Goal: Task Accomplishment & Management: Manage account settings

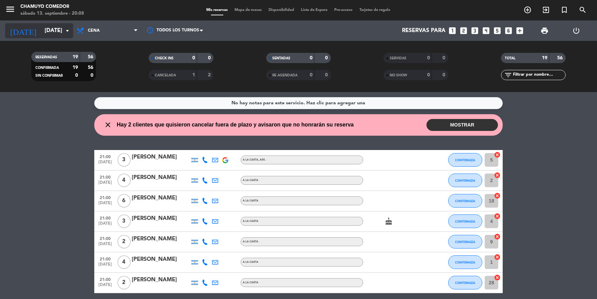
click at [61, 28] on input "[DATE]" at bounding box center [77, 30] width 72 height 13
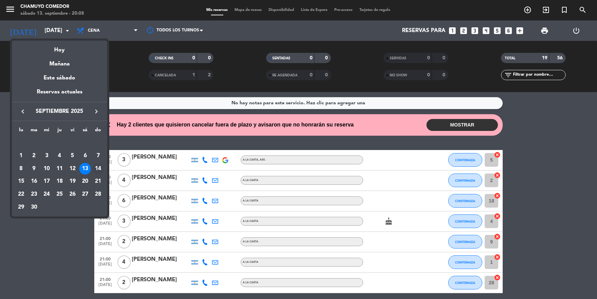
click at [96, 165] on div "14" at bounding box center [98, 169] width 12 height 12
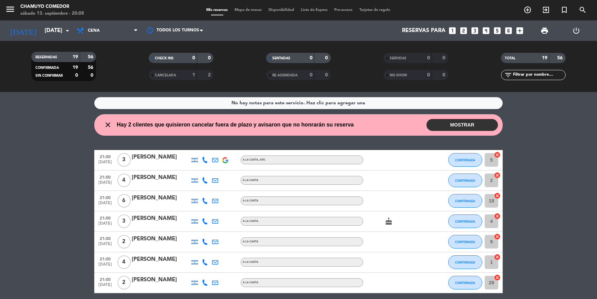
type input "[DATE]"
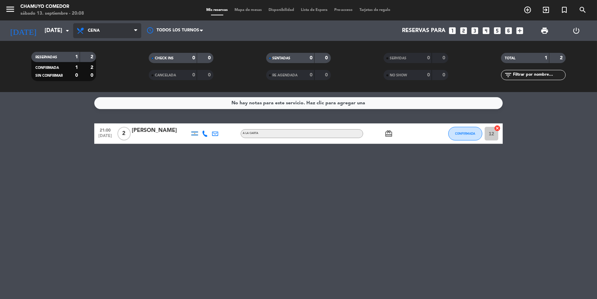
click at [112, 32] on span "Cena" at bounding box center [107, 30] width 68 height 15
click at [117, 60] on div "menu Chamuyo Comedor [DATE] 13. septiembre - 20:08 Mis reservas Mapa de mesas D…" at bounding box center [298, 46] width 597 height 92
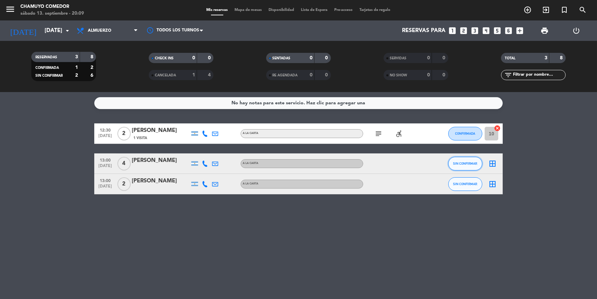
click at [468, 161] on span "SIN CONFIRMAR" at bounding box center [465, 163] width 24 height 4
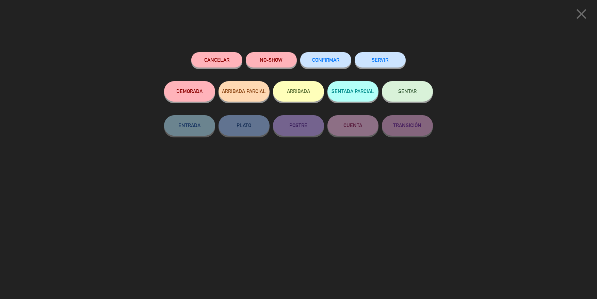
click at [334, 59] on span "CONFIRMAR" at bounding box center [325, 60] width 27 height 6
click at [314, 63] on button "CONFIRMAR" at bounding box center [325, 59] width 51 height 15
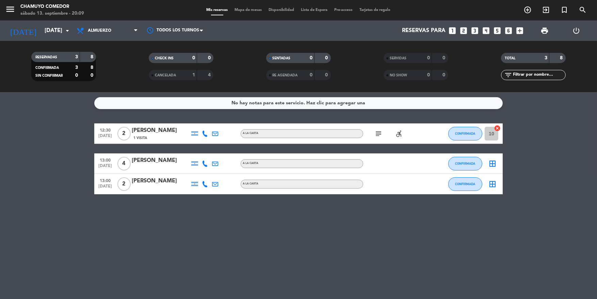
click at [495, 162] on icon "border_all" at bounding box center [492, 163] width 8 height 8
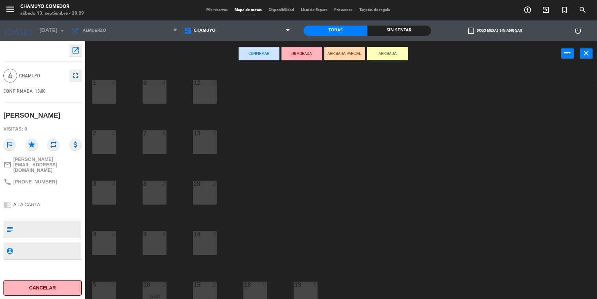
drag, startPoint x: 110, startPoint y: 92, endPoint x: 166, endPoint y: 80, distance: 57.7
click at [117, 89] on div "1 4 6 4 12 2 2 4 7 4 13 2 3 4 8 2 28 2 4 4 9 4 14 2 5 4 10 2 12:30 15 2 18 6 19…" at bounding box center [344, 184] width 506 height 232
click at [99, 84] on div at bounding box center [103, 83] width 11 height 6
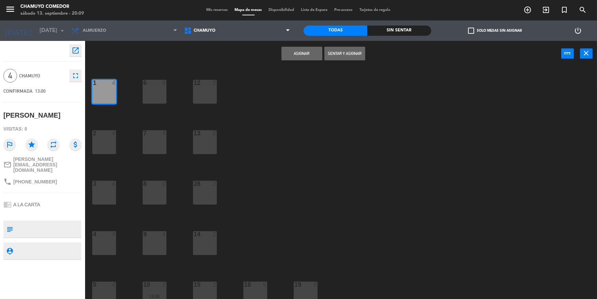
click at [295, 53] on button "Asignar" at bounding box center [301, 54] width 41 height 14
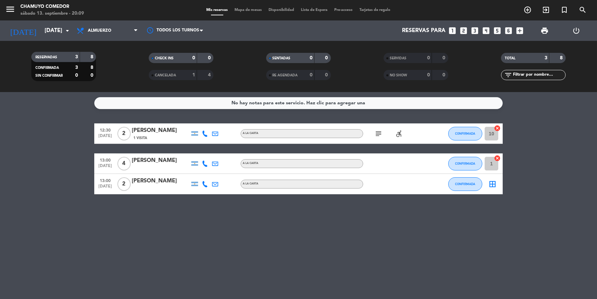
click at [493, 187] on icon "border_all" at bounding box center [492, 184] width 8 height 8
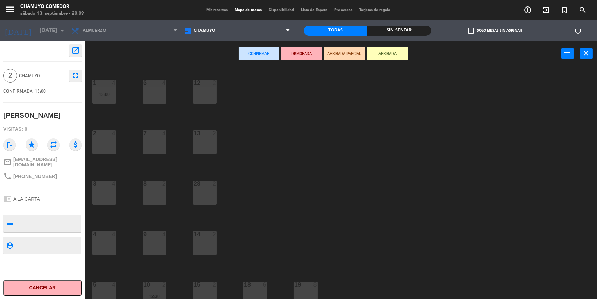
drag, startPoint x: 200, startPoint y: 141, endPoint x: 271, endPoint y: 40, distance: 122.9
click at [202, 140] on div "13 2" at bounding box center [205, 142] width 24 height 24
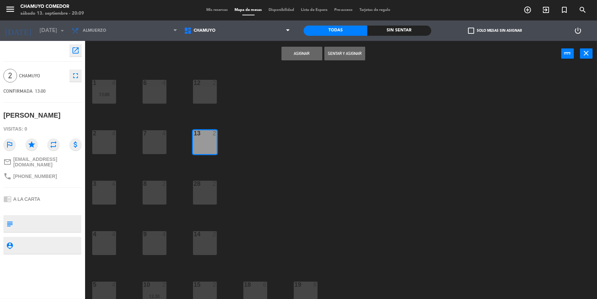
click at [305, 54] on button "Asignar" at bounding box center [301, 54] width 41 height 14
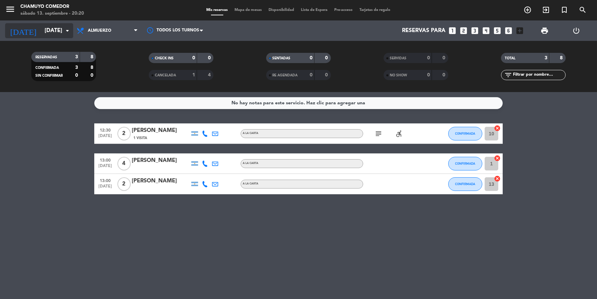
click at [64, 29] on icon "arrow_drop_down" at bounding box center [67, 31] width 8 height 8
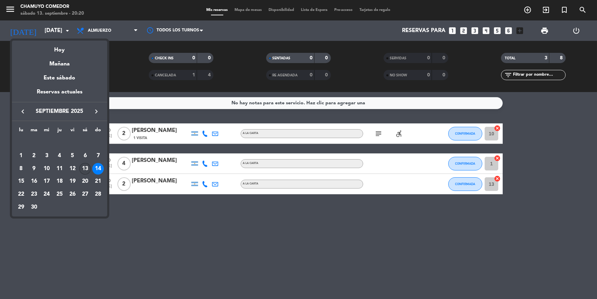
click at [87, 165] on div "13" at bounding box center [85, 169] width 12 height 12
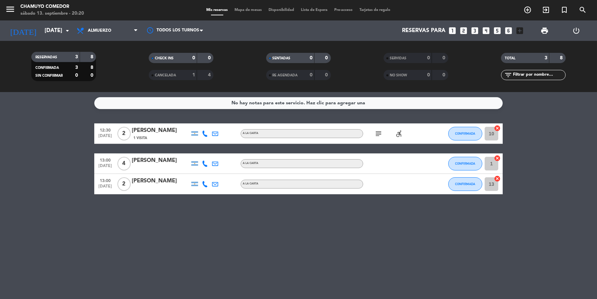
type input "[DATE]"
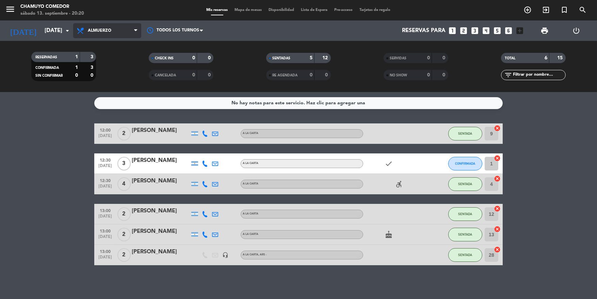
click at [104, 30] on span "Almuerzo" at bounding box center [99, 30] width 23 height 5
click at [109, 73] on div "menu Chamuyo Comedor [DATE] 13. septiembre - 20:20 Mis reservas Mapa de mesas D…" at bounding box center [298, 46] width 597 height 92
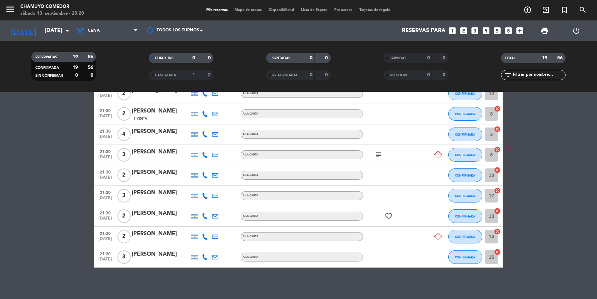
scroll to position [283, 0]
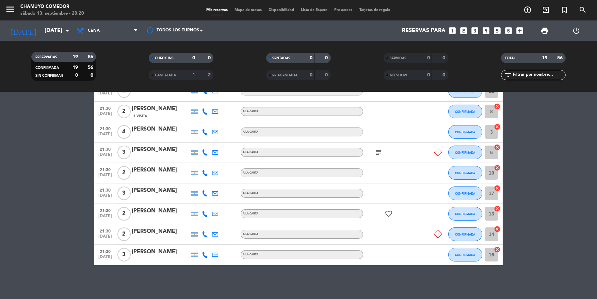
click at [437, 155] on icon at bounding box center [438, 151] width 7 height 7
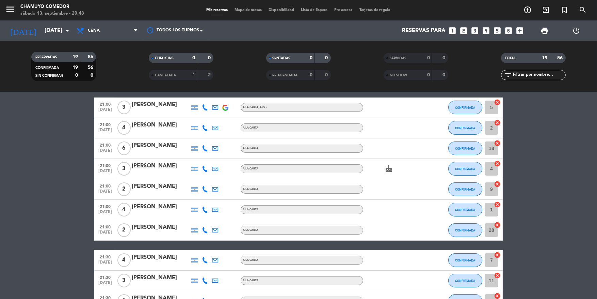
scroll to position [44, 0]
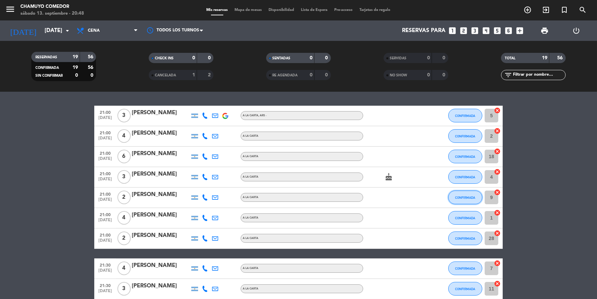
click at [461, 196] on span "CONFIRMADA" at bounding box center [465, 197] width 20 height 4
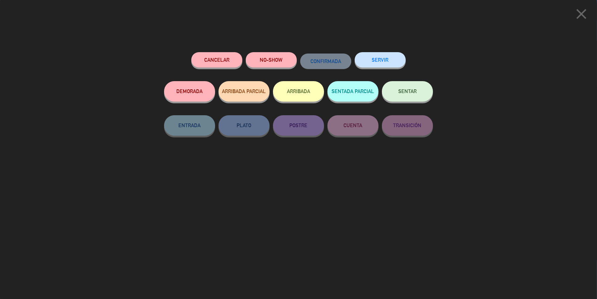
click at [424, 99] on button "SENTAR" at bounding box center [407, 91] width 51 height 20
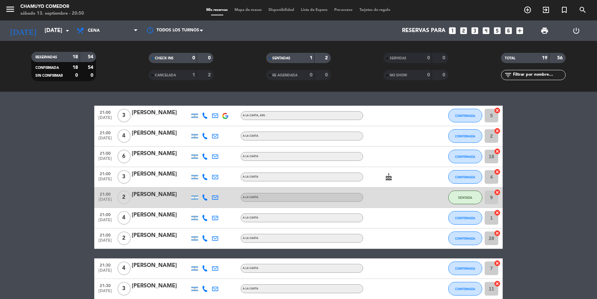
click at [48, 183] on bookings-row "21:00 [DATE] 3 [PERSON_NAME] A LA CARTA , ARS - CONFIRMADA 5 cancel 21:00 [DATE…" at bounding box center [298, 305] width 597 height 398
click at [36, 218] on bookings-row "21:00 [DATE] 3 [PERSON_NAME] A LA CARTA , ARS - CONFIRMADA 5 cancel 21:00 [DATE…" at bounding box center [298, 305] width 597 height 398
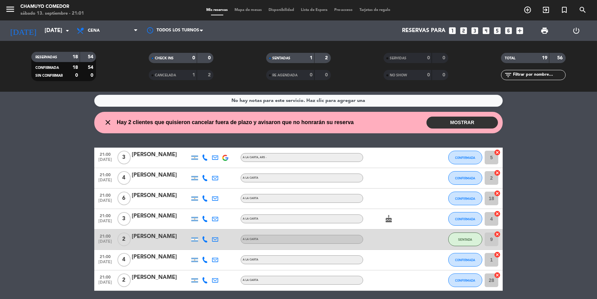
scroll to position [0, 0]
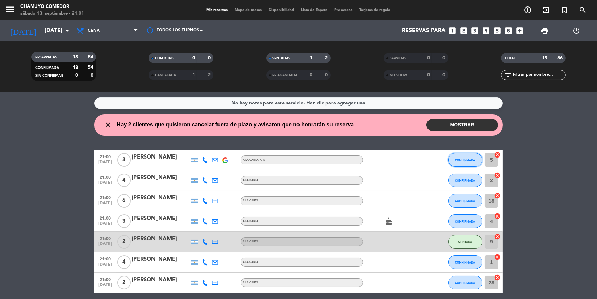
click at [458, 158] on span "CONFIRMADA" at bounding box center [465, 160] width 20 height 4
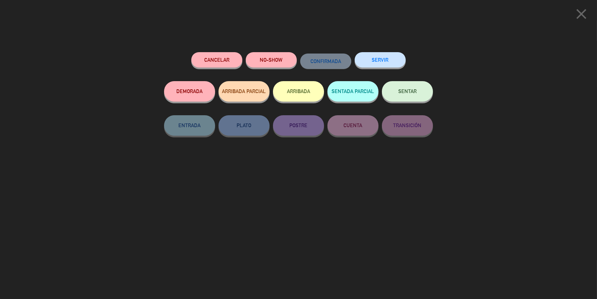
click at [426, 99] on button "SENTAR" at bounding box center [407, 91] width 51 height 20
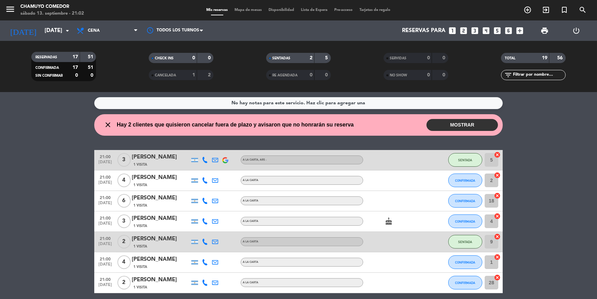
scroll to position [34, 0]
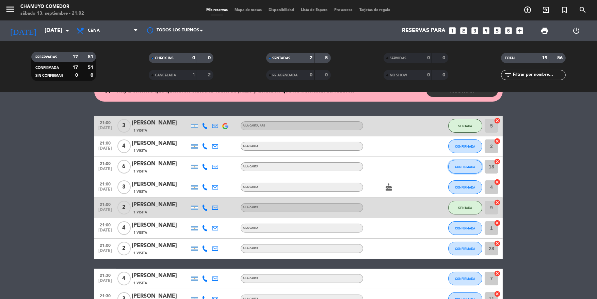
click at [467, 168] on button "CONFIRMADA" at bounding box center [465, 167] width 34 height 14
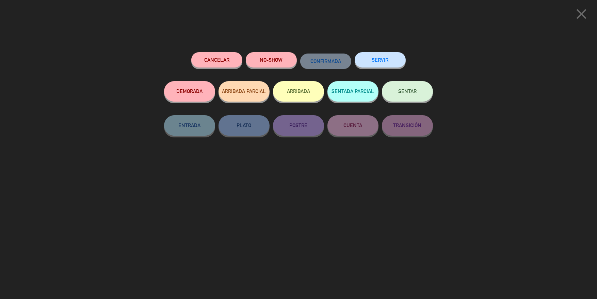
click at [409, 85] on button "SENTAR" at bounding box center [407, 91] width 51 height 20
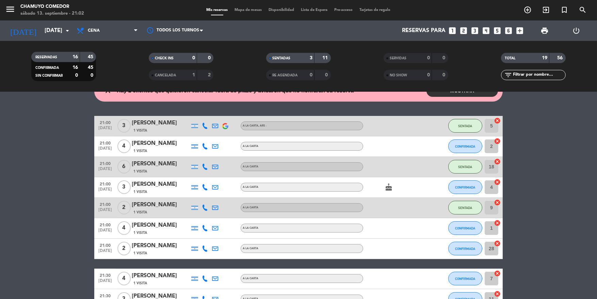
scroll to position [68, 0]
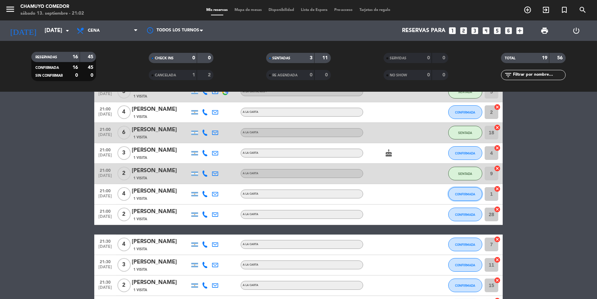
click at [463, 198] on button "CONFIRMADA" at bounding box center [465, 194] width 34 height 14
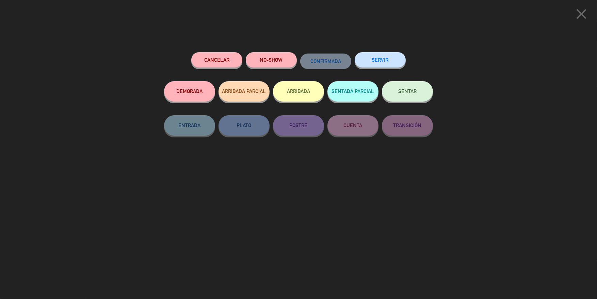
click at [420, 88] on button "SENTAR" at bounding box center [407, 91] width 51 height 20
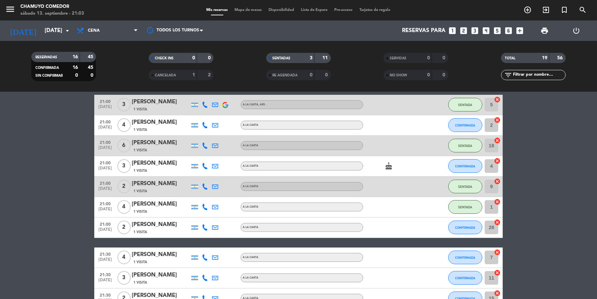
scroll to position [44, 0]
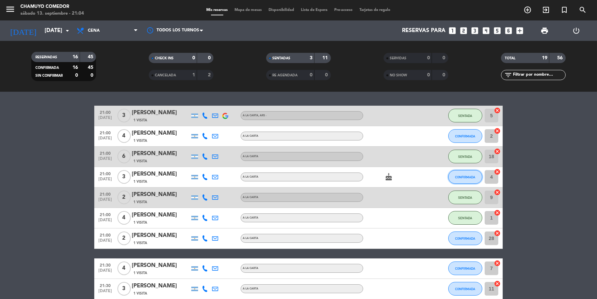
click at [466, 174] on button "CONFIRMADA" at bounding box center [465, 177] width 34 height 14
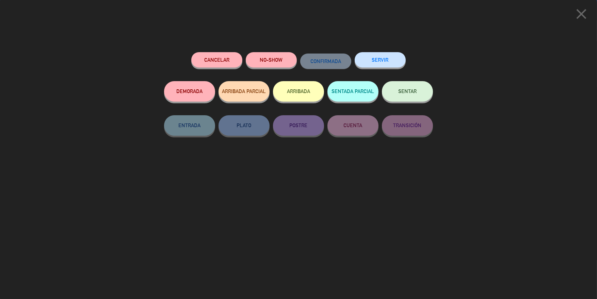
click at [401, 86] on button "SENTAR" at bounding box center [407, 91] width 51 height 20
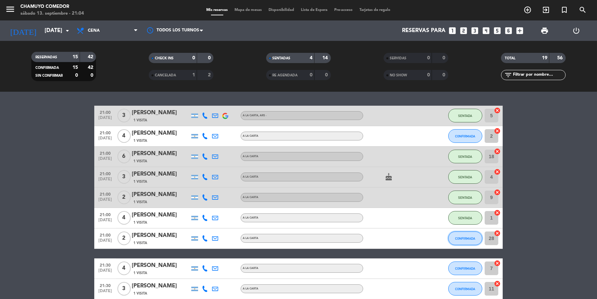
click at [467, 240] on button "CONFIRMADA" at bounding box center [465, 238] width 34 height 14
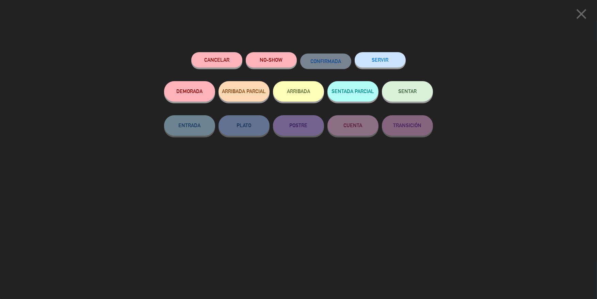
click at [406, 97] on button "SENTAR" at bounding box center [407, 91] width 51 height 20
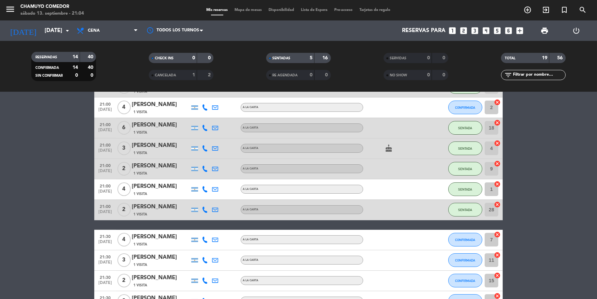
scroll to position [68, 0]
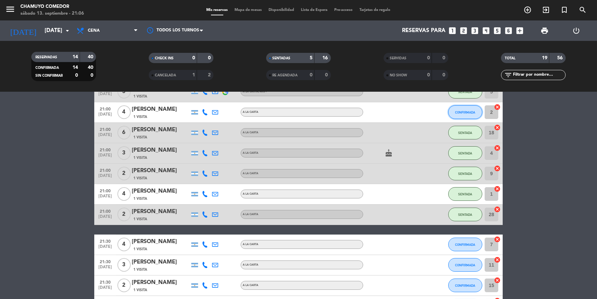
click at [471, 117] on button "CONFIRMADA" at bounding box center [465, 112] width 34 height 14
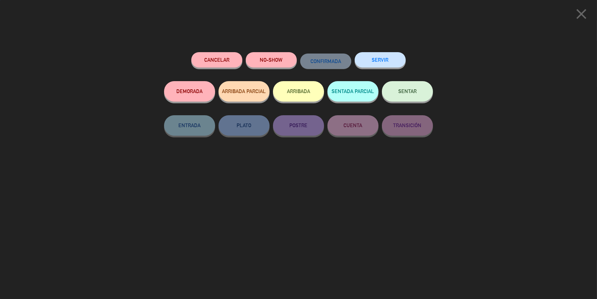
click at [415, 87] on button "SENTAR" at bounding box center [407, 91] width 51 height 20
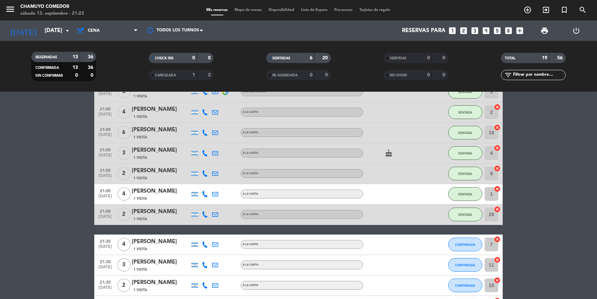
click at [567, 207] on bookings-row "21:00 [DATE] 3 [PERSON_NAME] 1 Visita A LA CARTA , ARS - SENTADA 5 cancel 21:00…" at bounding box center [298, 281] width 597 height 398
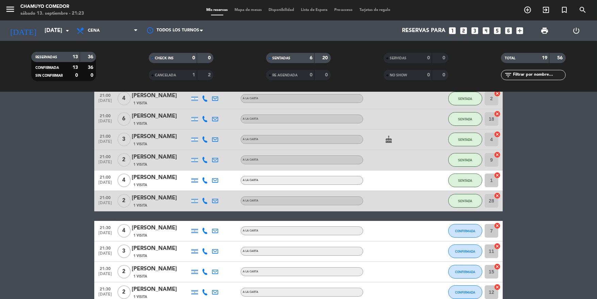
scroll to position [78, 0]
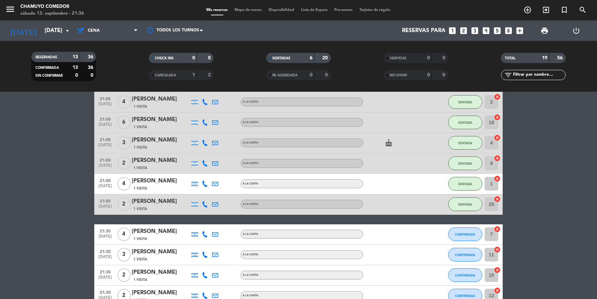
click at [46, 219] on bookings-row "21:00 [DATE] 3 [PERSON_NAME] 1 Visita A LA CARTA , ARS - SENTADA 5 cancel 21:00…" at bounding box center [298, 270] width 597 height 398
click at [479, 266] on div "CONFIRMADA" at bounding box center [465, 275] width 34 height 20
click at [475, 269] on button "CONFIRMADA" at bounding box center [465, 275] width 34 height 14
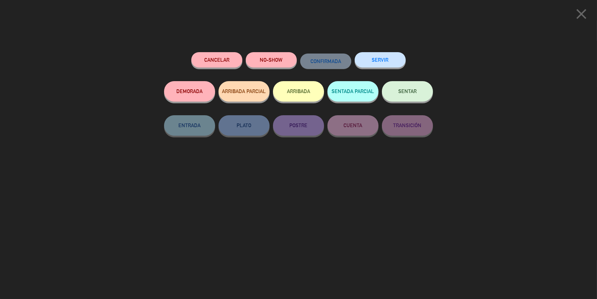
click at [415, 89] on span "SENTAR" at bounding box center [407, 91] width 18 height 6
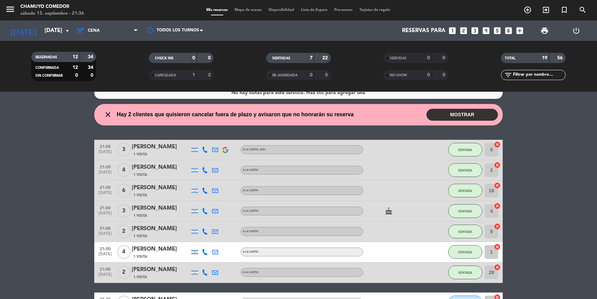
scroll to position [0, 0]
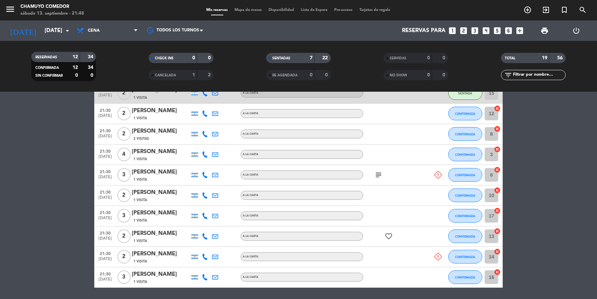
scroll to position [283, 0]
